Goal: Information Seeking & Learning: Learn about a topic

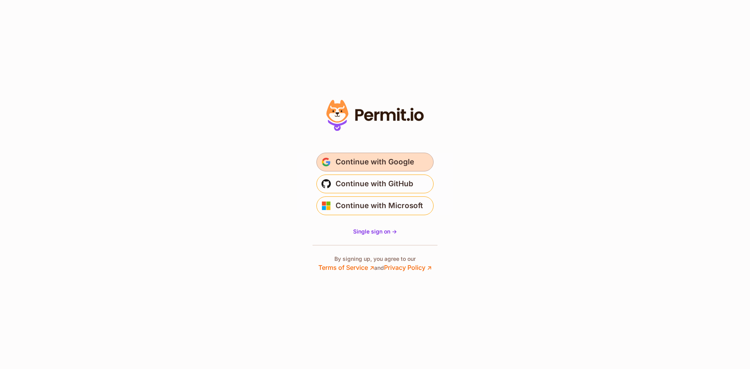
click at [402, 163] on span "Continue with Google" at bounding box center [375, 162] width 79 height 13
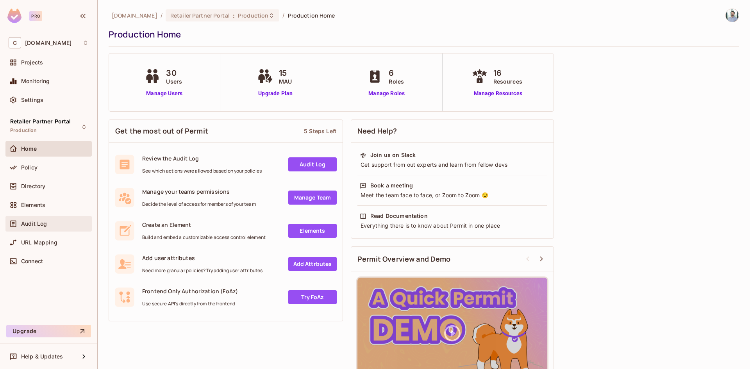
click at [71, 229] on div "Audit Log" at bounding box center [48, 224] width 86 height 16
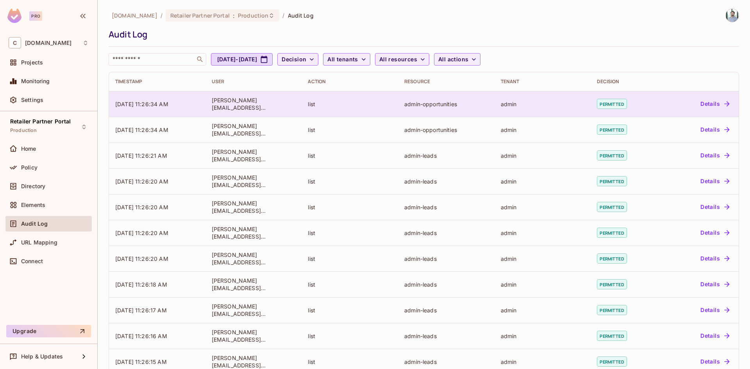
click at [711, 101] on button "Details" at bounding box center [714, 104] width 35 height 13
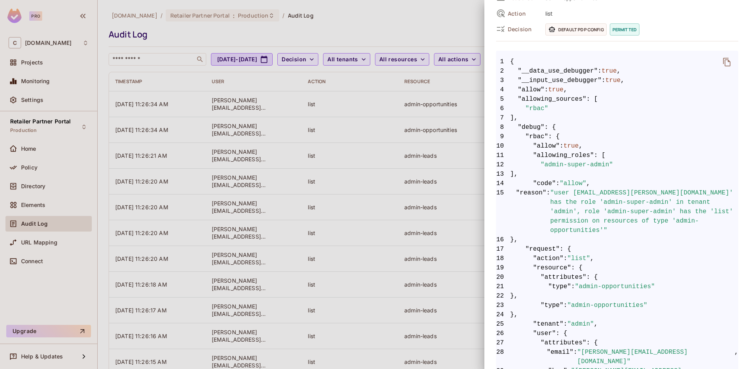
scroll to position [237, 0]
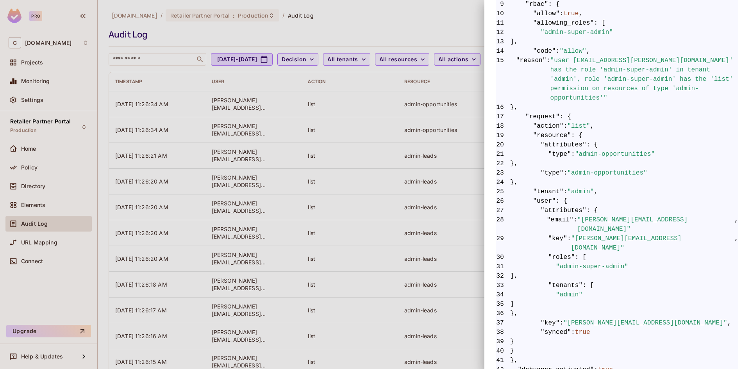
click at [381, 197] on div at bounding box center [375, 184] width 750 height 369
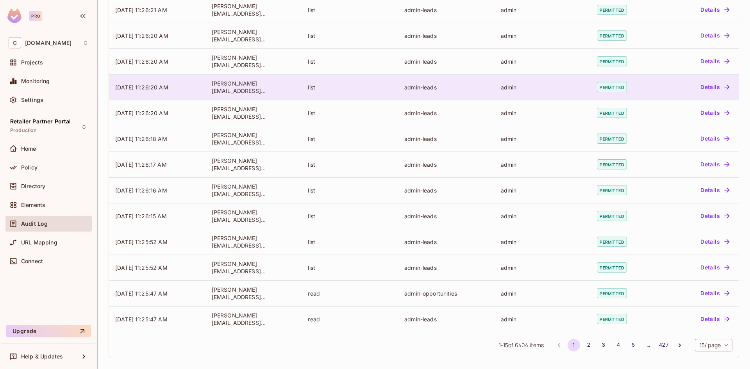
scroll to position [0, 0]
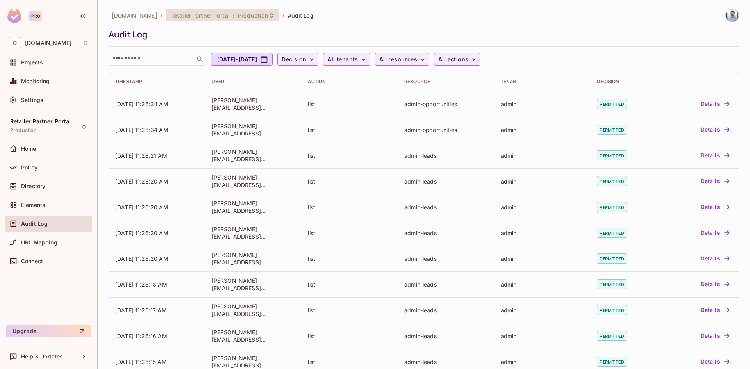
click at [257, 15] on span "Production" at bounding box center [253, 15] width 30 height 7
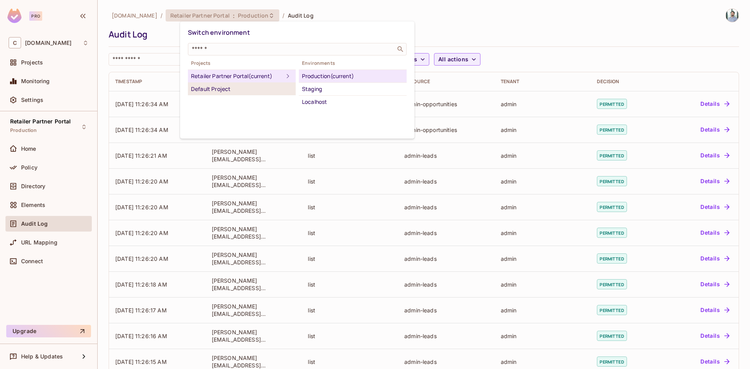
click at [277, 86] on div "Default Project" at bounding box center [242, 88] width 102 height 9
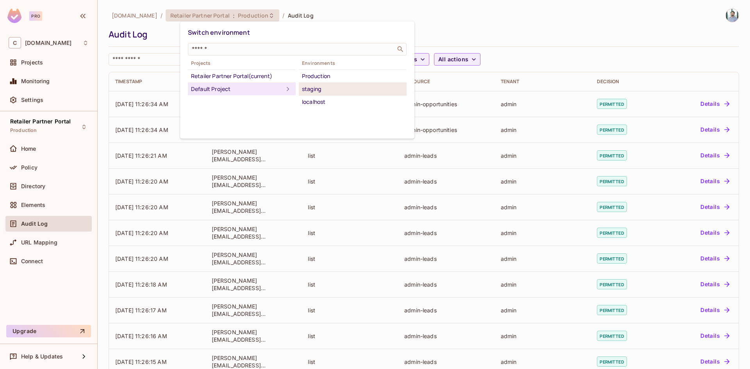
click at [326, 89] on div "staging" at bounding box center [353, 88] width 102 height 9
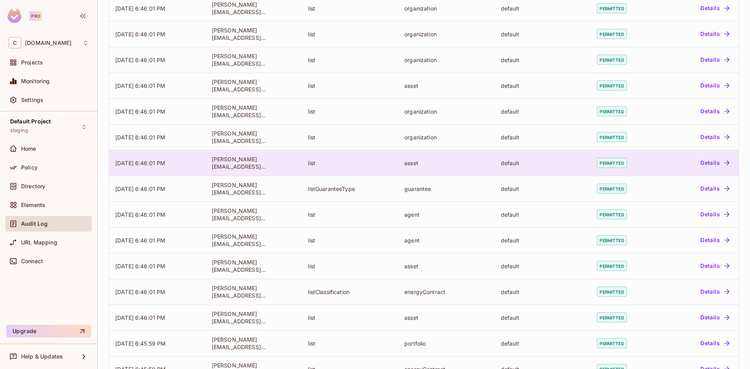
scroll to position [146, 0]
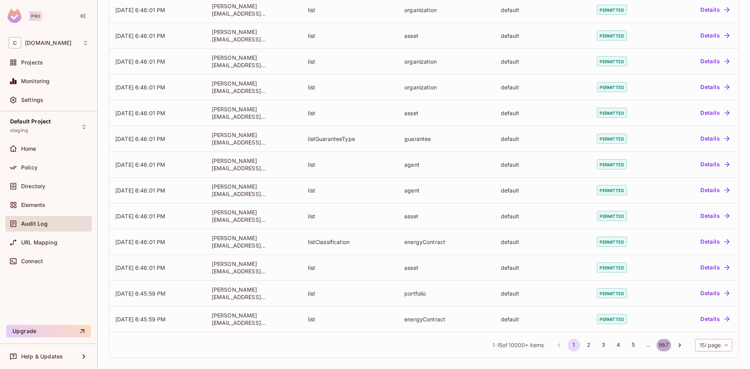
click at [660, 346] on button "667" at bounding box center [664, 345] width 14 height 13
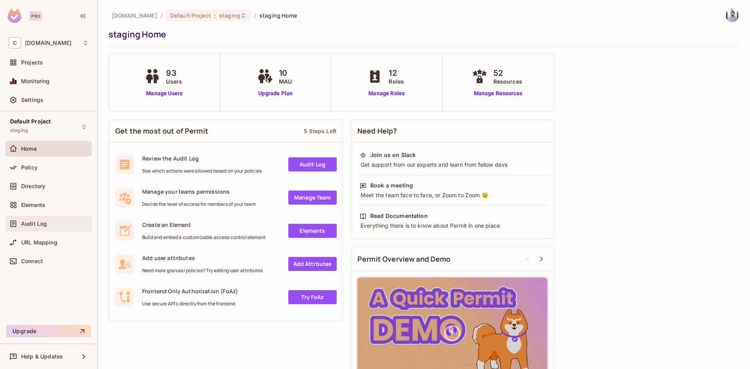
click at [54, 226] on div "Audit Log" at bounding box center [55, 224] width 68 height 6
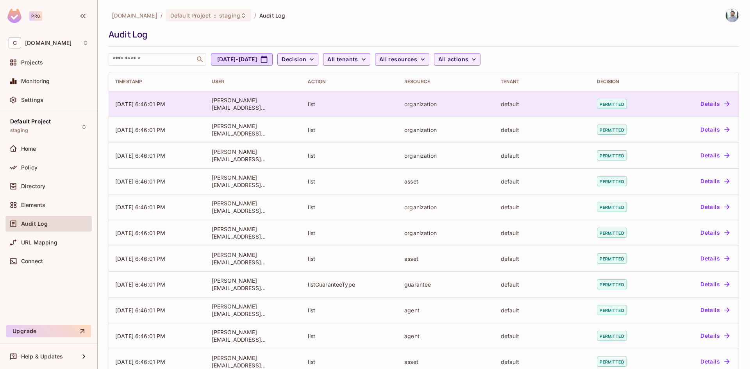
click at [723, 105] on icon "button" at bounding box center [727, 104] width 8 height 8
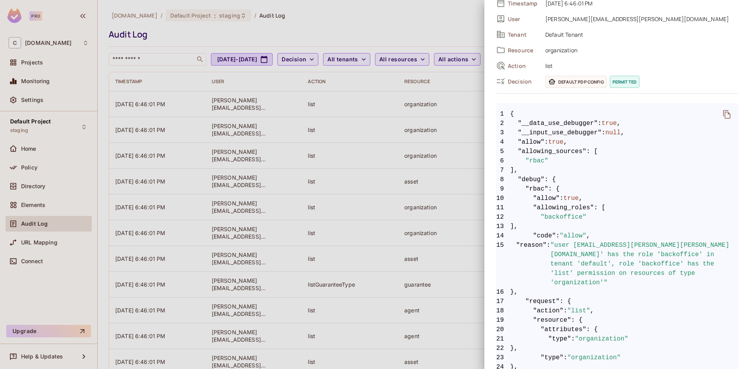
scroll to position [104, 0]
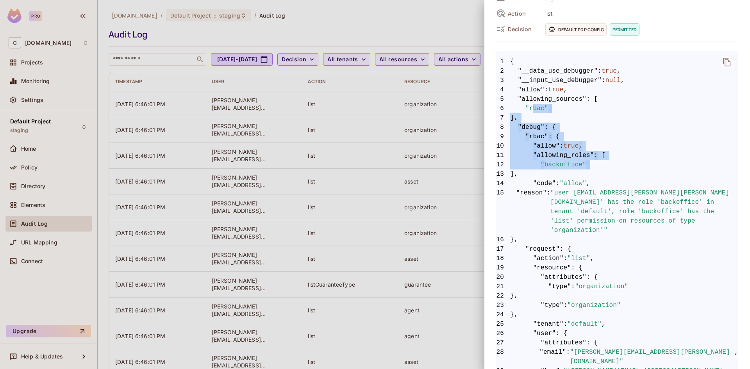
drag, startPoint x: 531, startPoint y: 108, endPoint x: 573, endPoint y: 196, distance: 97.5
click at [561, 183] on code "1 { 2 "__data_use_debugger" : true , 3 "__input_use_debugger" : null , 4 "allow…" at bounding box center [617, 291] width 242 height 469
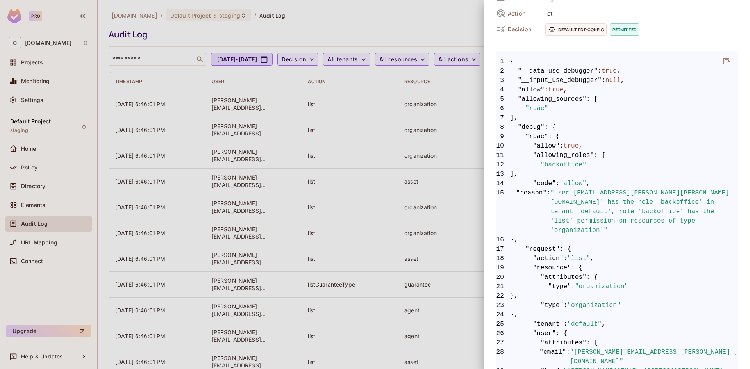
click at [594, 213] on span ""user [EMAIL_ADDRESS][PERSON_NAME][PERSON_NAME][DOMAIN_NAME]' has the role 'bac…" at bounding box center [645, 211] width 188 height 47
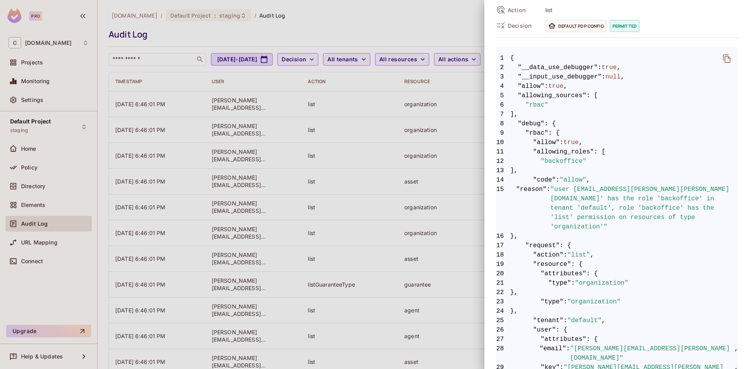
scroll to position [156, 0]
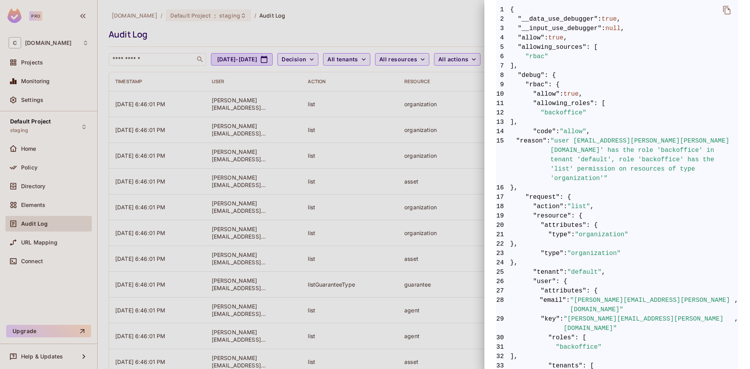
click at [336, 175] on div at bounding box center [375, 184] width 750 height 369
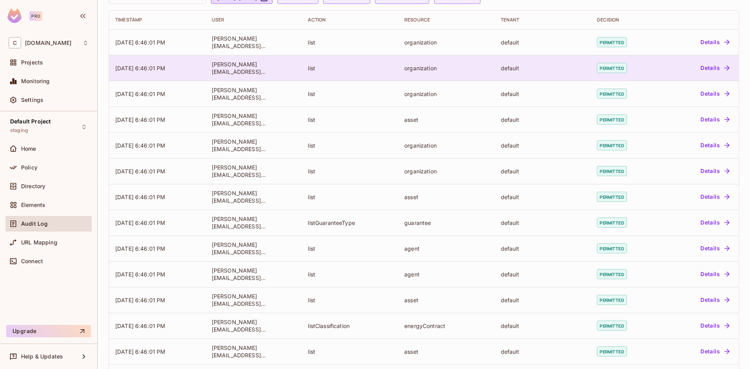
scroll to position [0, 0]
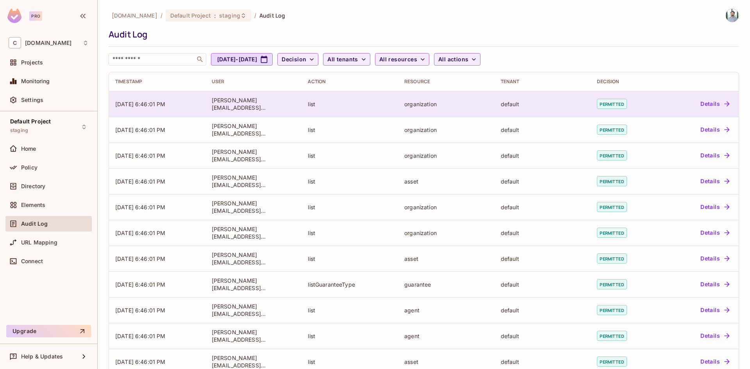
click at [723, 107] on icon "button" at bounding box center [727, 104] width 8 height 8
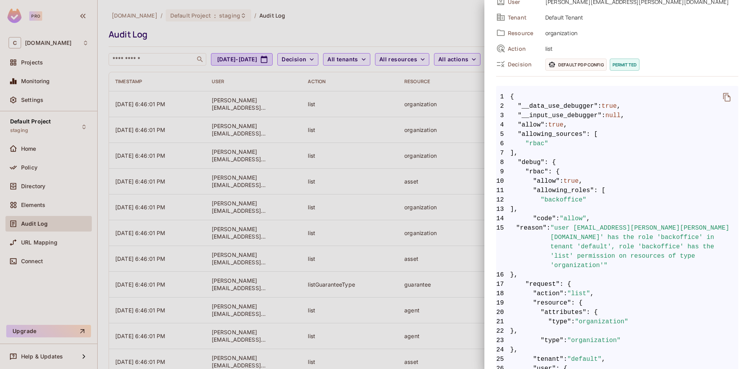
scroll to position [237, 0]
